Goal: Task Accomplishment & Management: Use online tool/utility

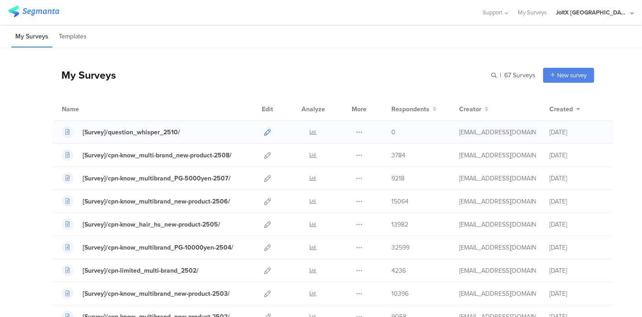
click at [264, 132] on icon at bounding box center [267, 132] width 7 height 7
click at [282, 47] on div "My Surveys Templates You have not created any surveys yet Start from scratch Ch…" at bounding box center [321, 171] width 642 height 292
click at [241, 69] on div "My Surveys | 67 Surveys New survey Start from scratch Choose from templates" at bounding box center [323, 75] width 542 height 36
click at [264, 132] on icon at bounding box center [267, 132] width 7 height 7
click at [292, 74] on div "My Surveys | 67 Surveys New survey Start from scratch Choose from templates" at bounding box center [323, 75] width 542 height 36
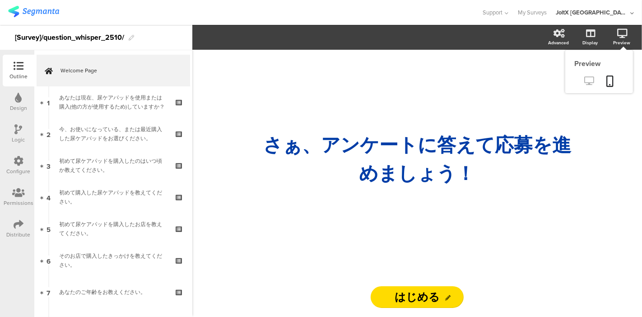
click at [596, 81] on link at bounding box center [589, 81] width 22 height 15
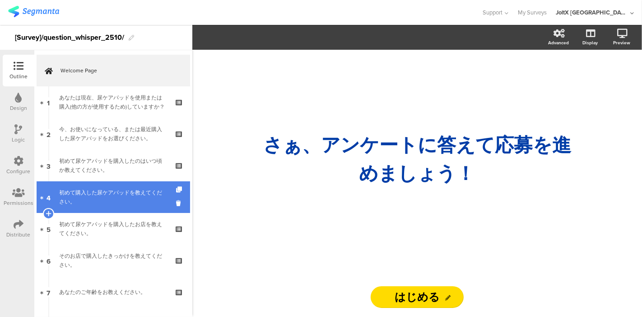
click at [129, 192] on div "初めて購入した尿ケアパッドを教えてください。" at bounding box center [113, 197] width 108 height 18
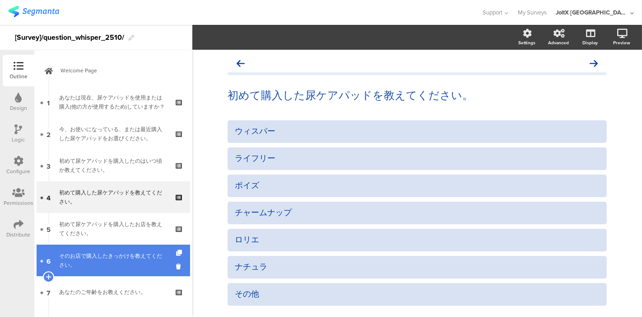
click at [139, 250] on link "6 そのお店で購入したきっかけを教えてください。" at bounding box center [114, 260] width 154 height 32
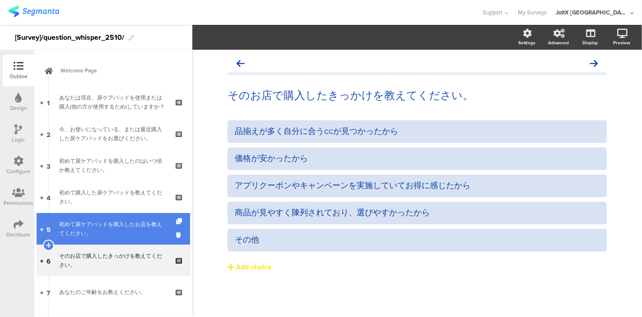
click at [140, 222] on div "初めて尿ケアパッドを購入したお店を教えてください。" at bounding box center [113, 228] width 108 height 18
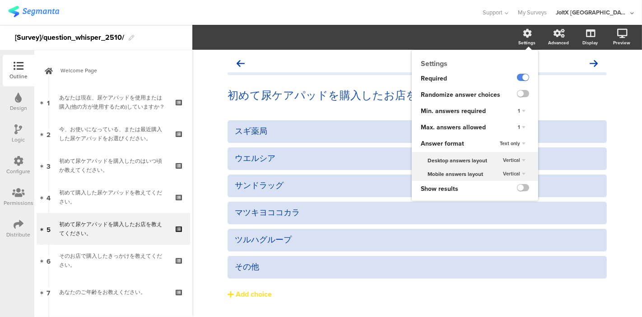
click at [516, 37] on div "Settings" at bounding box center [532, 37] width 32 height 23
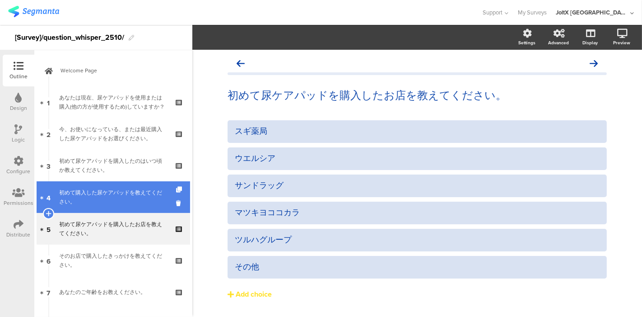
click at [122, 202] on div "初めて購入した尿ケアパッドを教えてください。" at bounding box center [113, 197] width 108 height 18
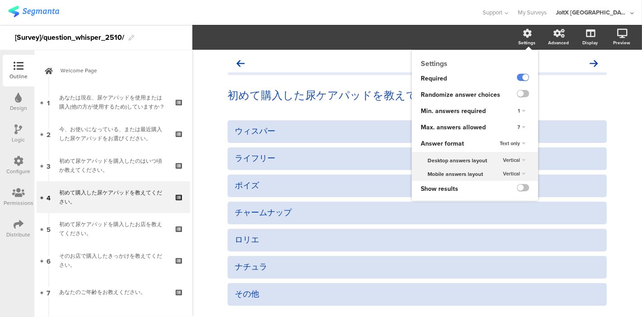
click at [523, 37] on icon at bounding box center [527, 33] width 9 height 9
click at [484, 130] on div "Max. answers allowed" at bounding box center [458, 127] width 93 height 16
click at [472, 129] on span "Max. answers allowed" at bounding box center [453, 126] width 65 height 9
click at [514, 124] on div "7" at bounding box center [521, 127] width 15 height 11
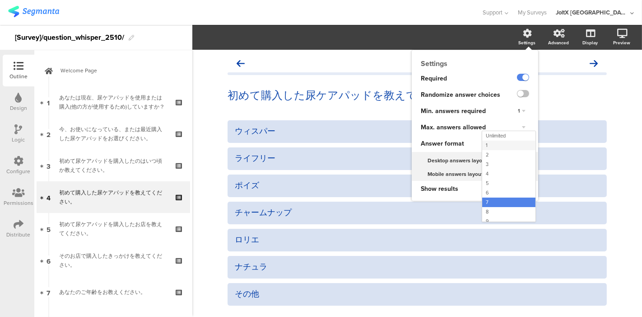
click at [495, 144] on div "1" at bounding box center [508, 144] width 53 height 9
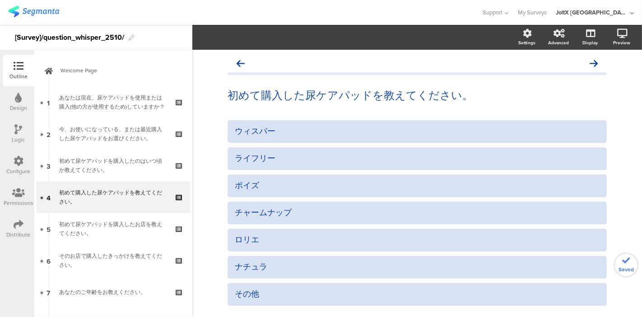
click at [470, 33] on section "Settings Advanced Display Preview" at bounding box center [417, 37] width 450 height 25
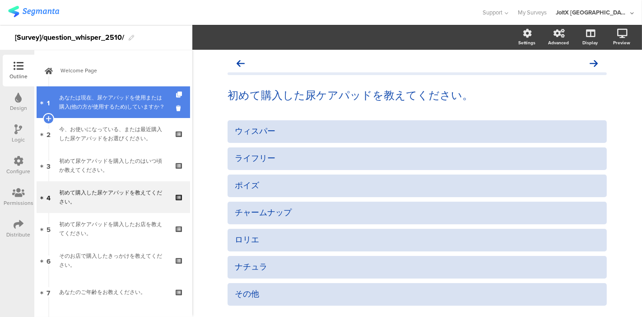
click at [113, 109] on div "あなたは現在、尿ケアパッドを使用または購入(他の方が使用するため)していますか？" at bounding box center [113, 102] width 108 height 18
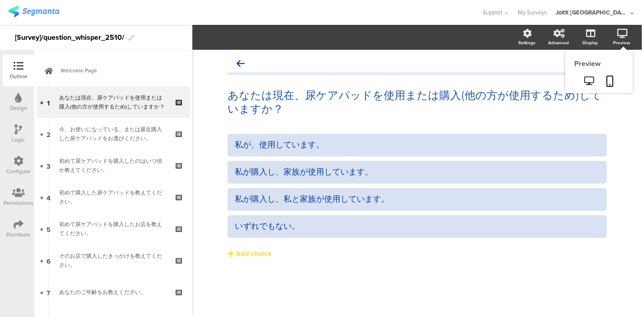
click at [617, 37] on div "Preview" at bounding box center [626, 37] width 32 height 23
click at [592, 80] on icon at bounding box center [589, 80] width 9 height 9
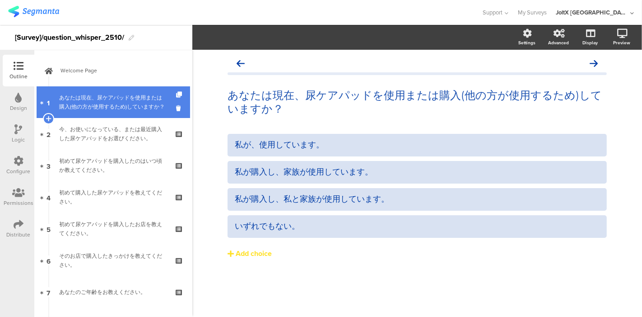
drag, startPoint x: 125, startPoint y: 103, endPoint x: 134, endPoint y: 102, distance: 9.1
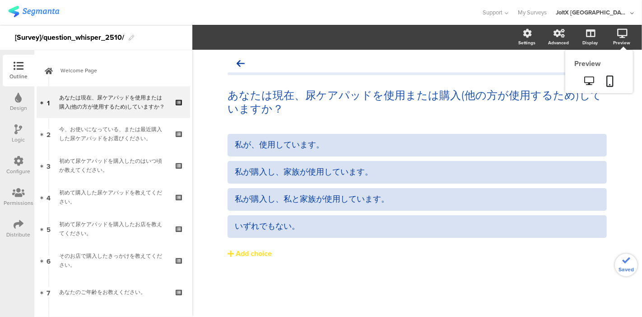
click at [619, 34] on icon at bounding box center [622, 33] width 10 height 9
click at [609, 78] on icon at bounding box center [610, 80] width 7 height 11
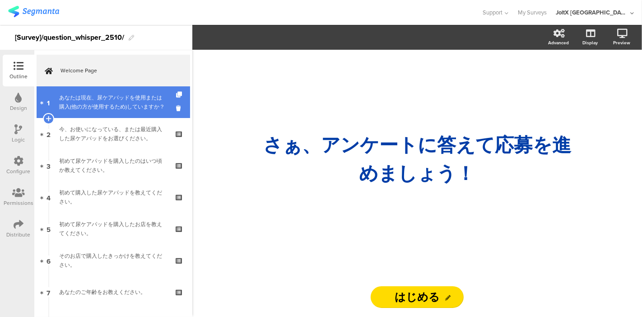
click at [107, 98] on div "あなたは現在、尿ケアパッドを使用または購入(他の方が使用するため)していますか？" at bounding box center [113, 102] width 108 height 18
